Goal: Register for event/course

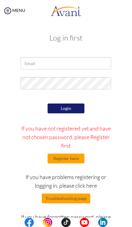
click at [52, 155] on button "Register here" at bounding box center [66, 158] width 37 height 10
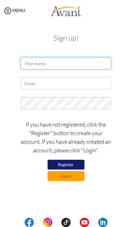
click at [30, 63] on input "text" at bounding box center [66, 63] width 90 height 12
type input "[PERSON_NAME]"
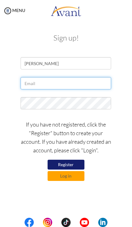
click at [36, 81] on input "text" at bounding box center [66, 83] width 90 height 12
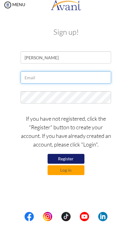
type input "[EMAIL_ADDRESS][DOMAIN_NAME]"
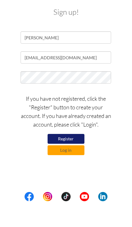
click at [59, 159] on button "Register" at bounding box center [66, 164] width 37 height 10
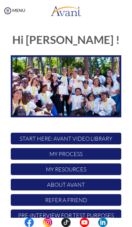
click at [39, 153] on p "My Process" at bounding box center [66, 154] width 110 height 12
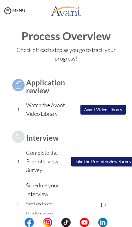
scroll to position [4, 0]
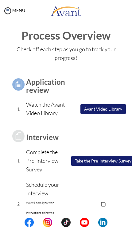
click at [91, 114] on button "Avant Video Library" at bounding box center [102, 109] width 45 height 10
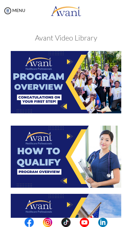
scroll to position [0, 0]
click at [22, 86] on img at bounding box center [66, 82] width 110 height 62
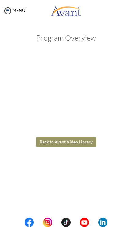
click at [41, 141] on body "Maintenance break. Please come back in 2 hours. MENU My Status What is the next…" at bounding box center [66, 113] width 132 height 227
click at [46, 141] on button "Back to Avant Video Library" at bounding box center [66, 142] width 60 height 10
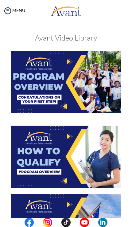
click at [25, 169] on img at bounding box center [66, 156] width 110 height 62
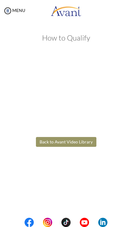
click at [51, 143] on body "Maintenance break. Please come back in 2 hours. MENU My Status What is the next…" at bounding box center [66, 113] width 132 height 227
click at [52, 143] on button "Back to Avant Video Library" at bounding box center [66, 142] width 60 height 10
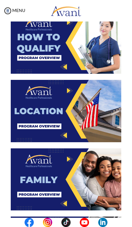
scroll to position [128, 0]
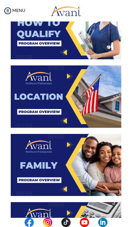
click at [20, 109] on img at bounding box center [66, 96] width 110 height 62
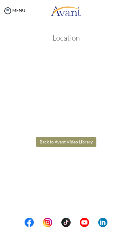
click at [50, 141] on body "Maintenance break. Please come back in 2 hours. MENU My Status What is the next…" at bounding box center [66, 113] width 132 height 227
click at [56, 141] on button "Back to Avant Video Library" at bounding box center [66, 142] width 60 height 10
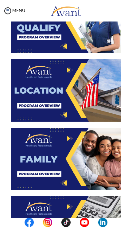
scroll to position [131, 0]
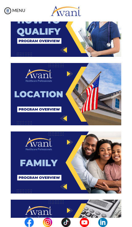
click at [33, 168] on img at bounding box center [66, 162] width 110 height 62
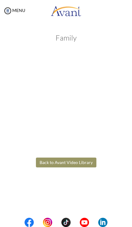
click at [51, 158] on body "Maintenance break. Please come back in 2 hours. MENU My Status What is the next…" at bounding box center [66, 113] width 132 height 227
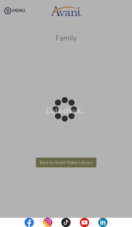
click at [62, 118] on div "Data check..." at bounding box center [66, 113] width 9 height 9
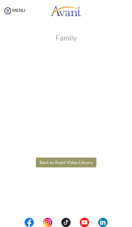
click at [47, 164] on button "Back to Avant Video Library" at bounding box center [66, 162] width 60 height 10
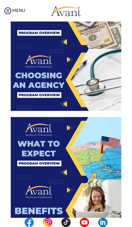
scroll to position [353, 0]
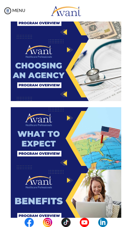
click at [33, 167] on img at bounding box center [66, 138] width 110 height 62
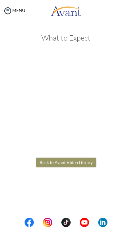
click at [49, 164] on body "Maintenance break. Please come back in 2 hours. MENU My Status What is the next…" at bounding box center [66, 113] width 132 height 227
click at [38, 156] on div "What to Expect Back to Avant Video Library" at bounding box center [66, 118] width 120 height 169
click at [45, 164] on button "Back to Avant Video Library" at bounding box center [66, 162] width 60 height 10
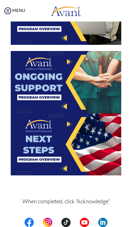
scroll to position [540, 0]
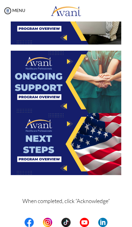
click at [56, 122] on img at bounding box center [66, 144] width 110 height 62
